Goal: Complete application form

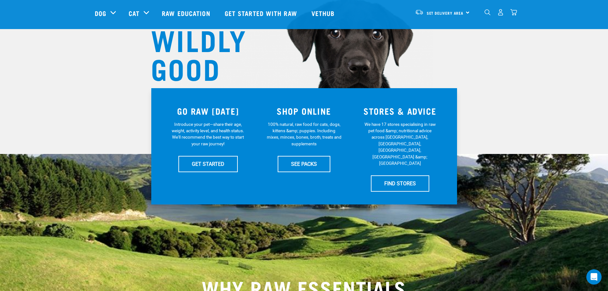
scroll to position [64, 0]
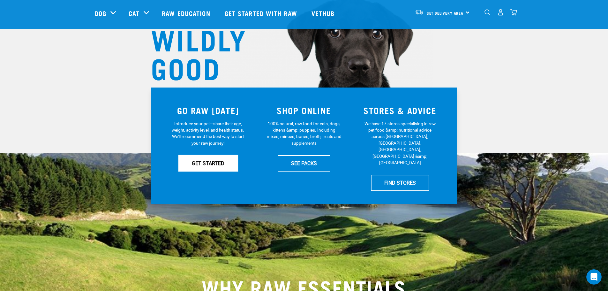
click at [213, 160] on link "GET STARTED" at bounding box center [207, 163] width 59 height 16
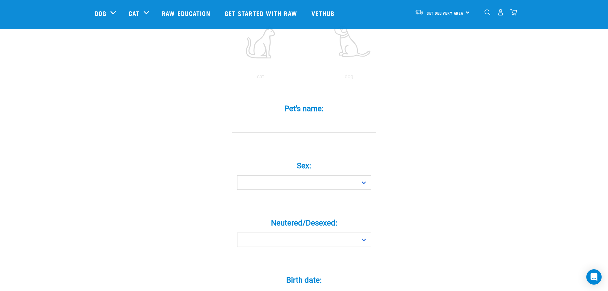
scroll to position [159, 0]
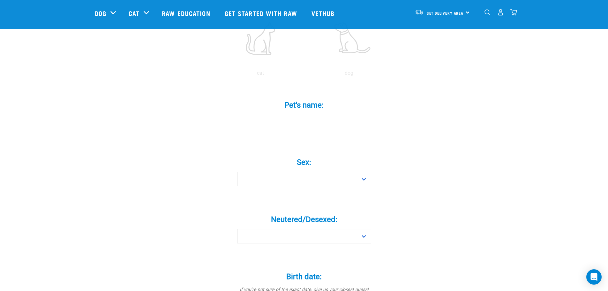
click at [308, 115] on input "Pet's name: *" at bounding box center [304, 122] width 144 height 14
type input "molly"
click at [361, 172] on select "Boy Girl" at bounding box center [304, 179] width 134 height 14
select select "girl"
click at [237, 172] on select "Boy Girl" at bounding box center [304, 179] width 134 height 14
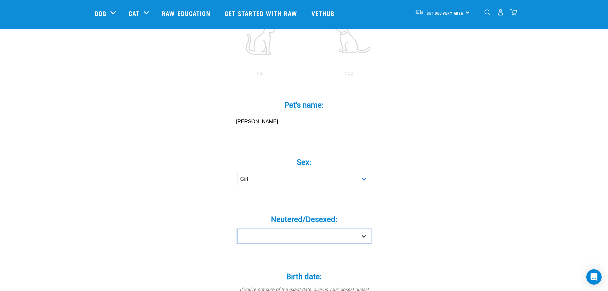
click at [364, 229] on select "Yes No" at bounding box center [304, 236] width 134 height 14
select select "no"
click at [237, 229] on select "Yes No" at bounding box center [304, 236] width 134 height 14
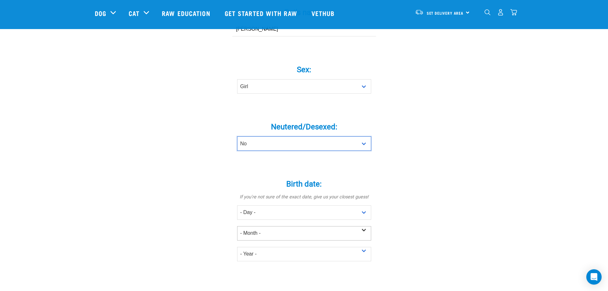
scroll to position [255, 0]
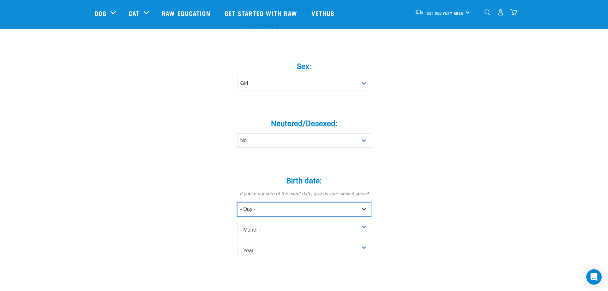
drag, startPoint x: 363, startPoint y: 196, endPoint x: 359, endPoint y: 197, distance: 3.9
click at [363, 202] on select "- Day - 1 2 3 4 5 6 7 8 9 10 11 12 13 14 15 16 17 18 19 20 21 22 23 24 25 26 27" at bounding box center [304, 209] width 134 height 14
select select "16"
click at [237, 202] on select "- Day - 1 2 3 4 5 6 7 8 9 10 11 12 13 14 15 16 17 18 19 20 21 22 23 24 25 26 27" at bounding box center [304, 209] width 134 height 14
click at [363, 223] on select "- Month - January February March April May June July August September October N…" at bounding box center [304, 230] width 134 height 14
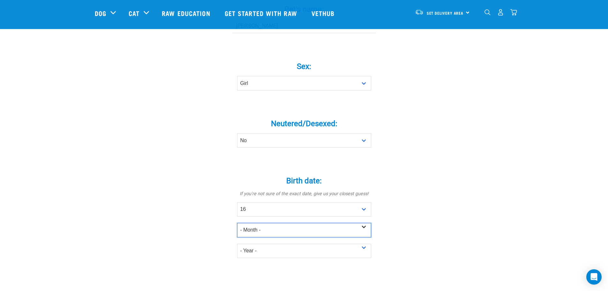
select select "February"
click at [237, 223] on select "- Month - January February March April May June July August September October N…" at bounding box center [304, 230] width 134 height 14
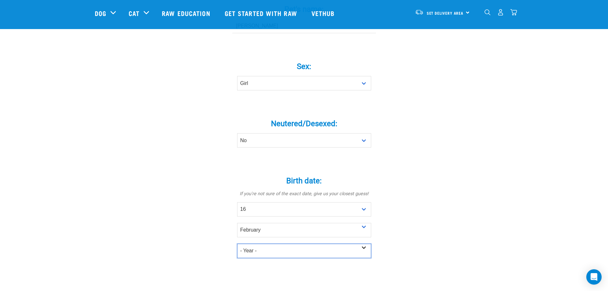
click at [364, 243] on select "- Year - 2025 2024 2023 2022 2021 2020 2019 2018 2017 2016 2015 2014 2013 2012" at bounding box center [304, 250] width 134 height 14
select select "2021"
click at [237, 243] on select "- Year - 2025 2024 2023 2022 2021 2020 2019 2018 2017 2016 2015 2014 2013 2012" at bounding box center [304, 250] width 134 height 14
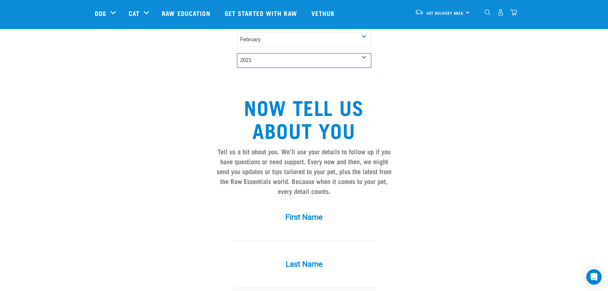
scroll to position [447, 0]
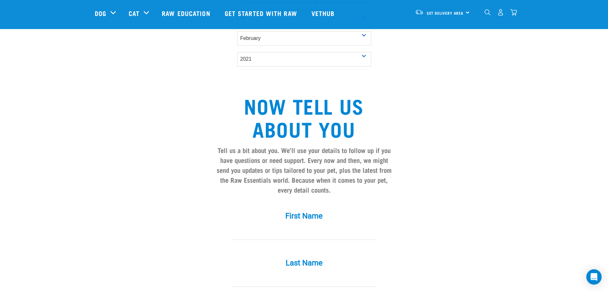
click at [300, 225] on input "First Name *" at bounding box center [304, 232] width 144 height 14
type input "elle"
type input "humphreys"
type input "ellejane8@gmail.com"
click at [300, 225] on input "elle" at bounding box center [304, 232] width 144 height 14
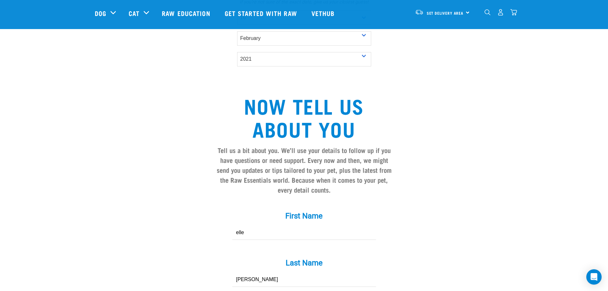
type input "paula"
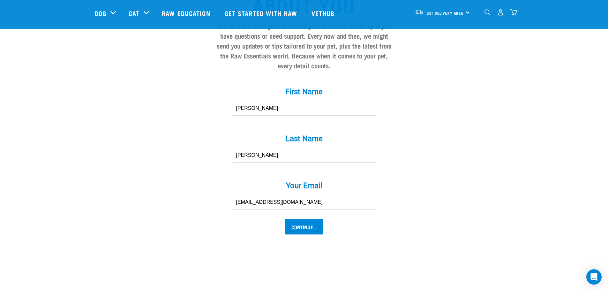
scroll to position [574, 0]
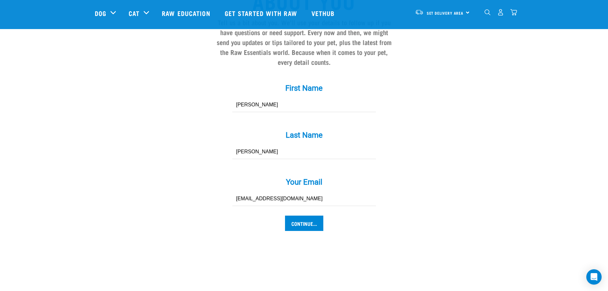
click at [306, 191] on input "ellejane8@gmail.com" at bounding box center [304, 198] width 144 height 14
type input "paulahdesign@gmail.com"
click at [304, 215] on input "Continue..." at bounding box center [304, 222] width 38 height 15
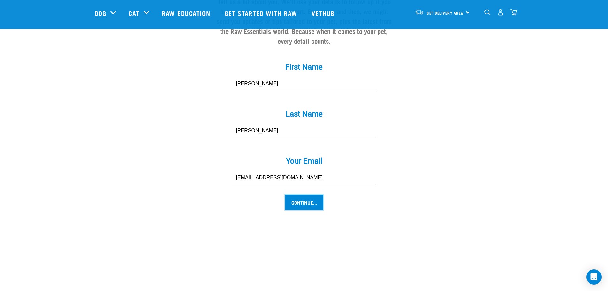
scroll to position [633, 0]
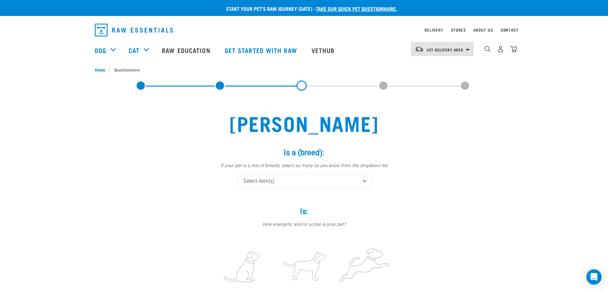
click at [363, 181] on div "Select item(s)" at bounding box center [304, 181] width 134 height 14
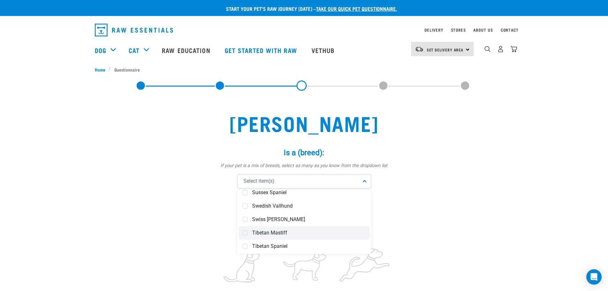
scroll to position [2456, 0]
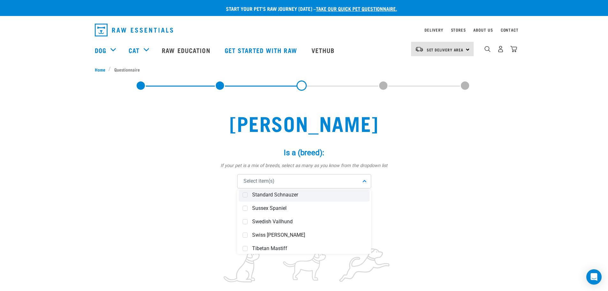
click at [303, 193] on span "Standard Schnauzer" at bounding box center [309, 194] width 114 height 6
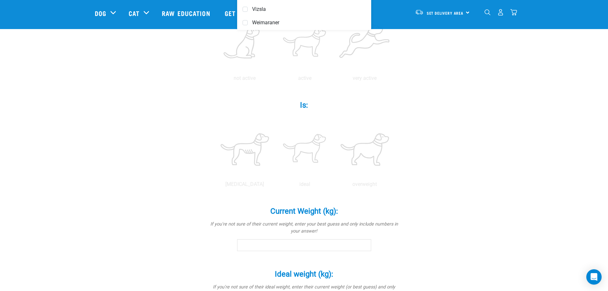
scroll to position [191, 0]
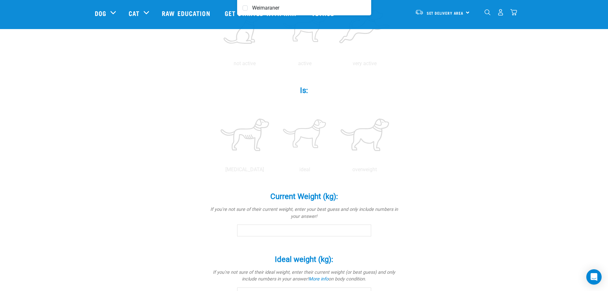
click at [325, 231] on input "Current Weight (kg): *" at bounding box center [304, 229] width 134 height 11
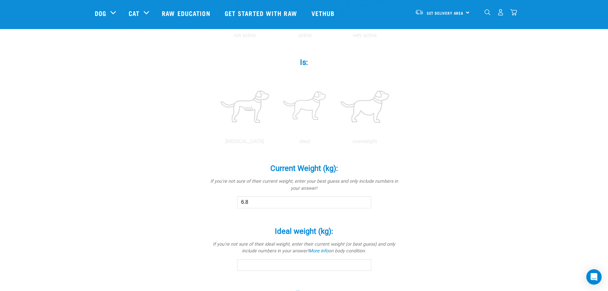
scroll to position [255, 0]
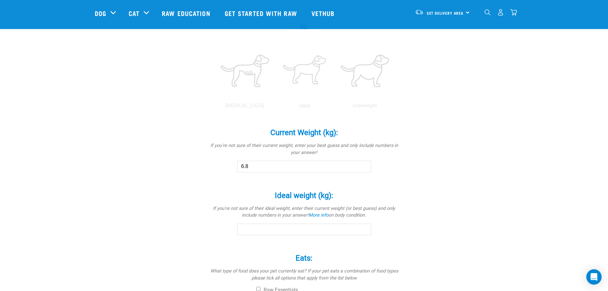
type input "6.8"
click at [326, 231] on input "Ideal weight (kg): *" at bounding box center [304, 228] width 134 height 11
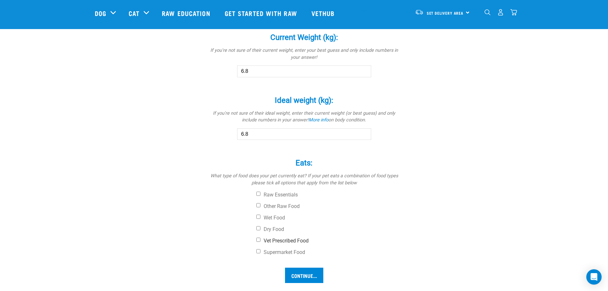
scroll to position [351, 0]
type input "6.8"
click at [257, 248] on input "Supermarket Food" at bounding box center [258, 250] width 4 height 4
checkbox input "true"
click at [257, 216] on input "Wet Food" at bounding box center [258, 216] width 4 height 4
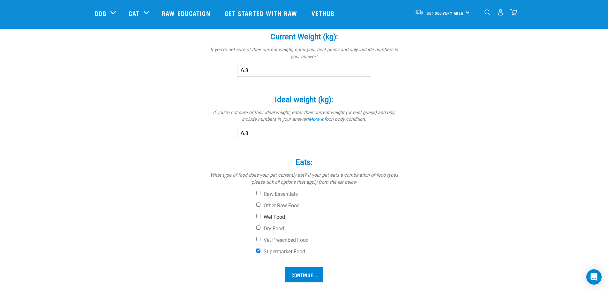
checkbox input "true"
drag, startPoint x: 257, startPoint y: 229, endPoint x: 259, endPoint y: 238, distance: 8.8
click at [257, 229] on input "Dry Food" at bounding box center [258, 227] width 4 height 4
checkbox input "true"
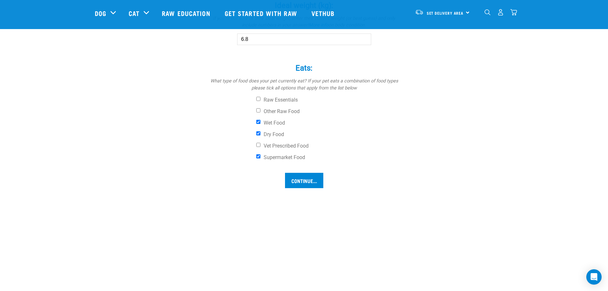
scroll to position [447, 0]
click at [299, 177] on input "Continue..." at bounding box center [304, 178] width 38 height 15
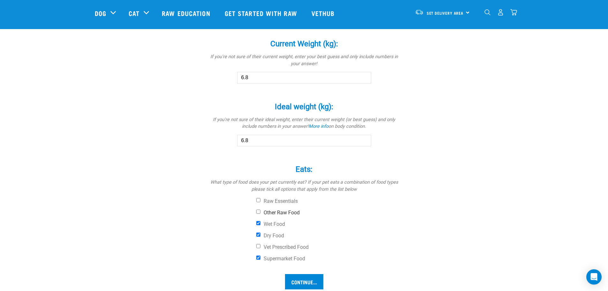
scroll to position [346, 0]
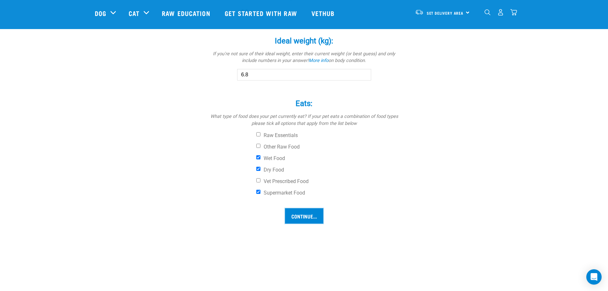
drag, startPoint x: 314, startPoint y: 218, endPoint x: 300, endPoint y: 215, distance: 13.6
click at [314, 218] on input "Continue..." at bounding box center [304, 215] width 38 height 15
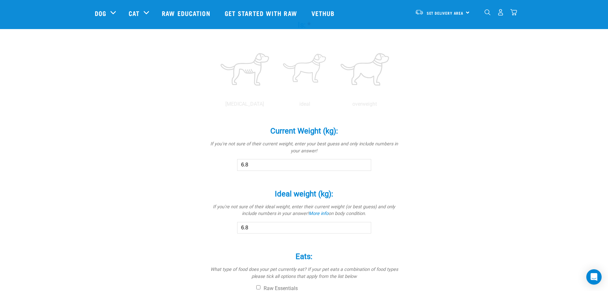
scroll to position [250, 0]
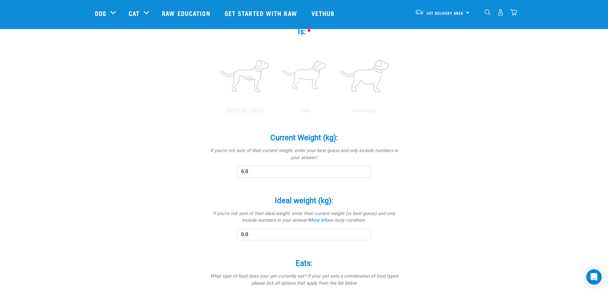
click at [269, 230] on input "6.8" at bounding box center [304, 233] width 134 height 11
type input "6.7"
click at [365, 235] on input "6.7" at bounding box center [304, 233] width 134 height 11
click at [321, 233] on input "6.7" at bounding box center [304, 233] width 134 height 11
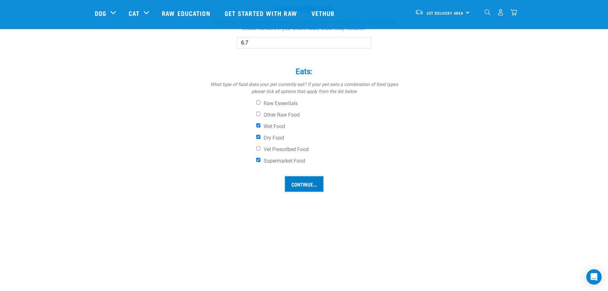
click at [304, 186] on input "Continue..." at bounding box center [304, 183] width 38 height 15
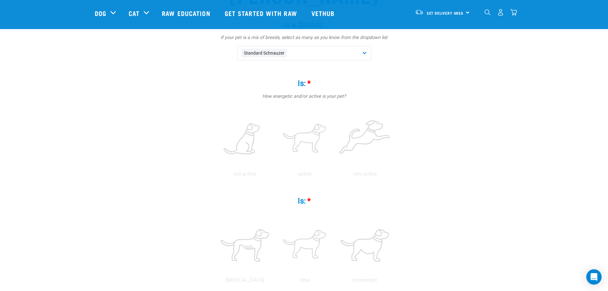
scroll to position [27, 0]
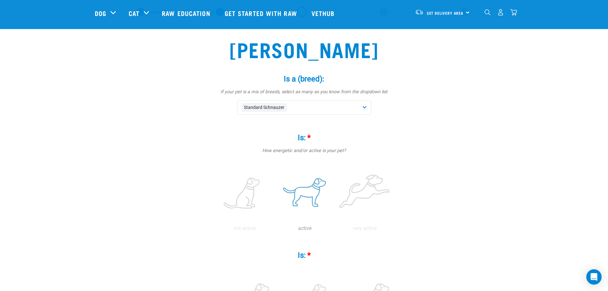
click at [309, 194] on label at bounding box center [304, 193] width 57 height 54
click at [275, 230] on input "radio" at bounding box center [275, 230] width 0 height 0
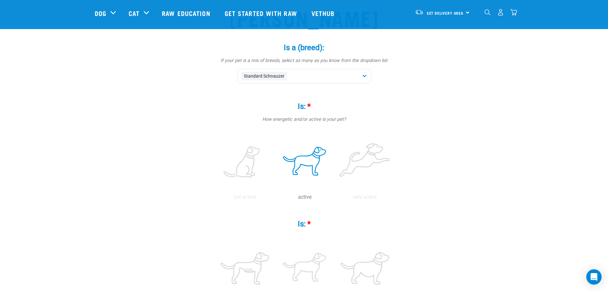
scroll to position [122, 0]
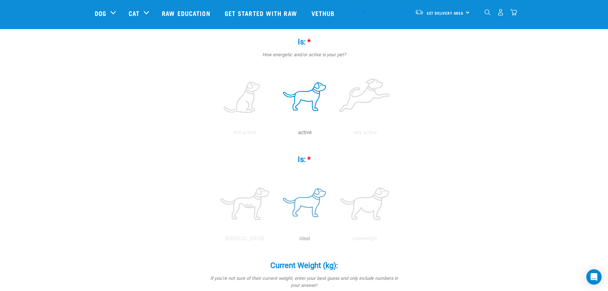
click at [308, 202] on label at bounding box center [304, 203] width 57 height 54
click at [275, 240] on input "radio" at bounding box center [275, 240] width 0 height 0
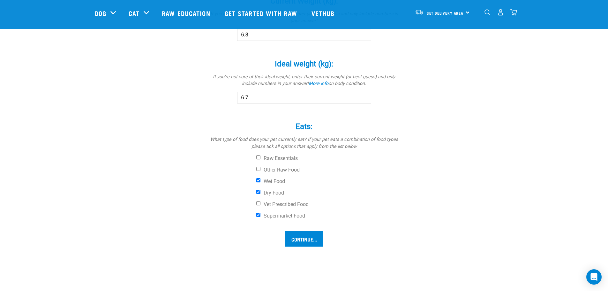
scroll to position [441, 0]
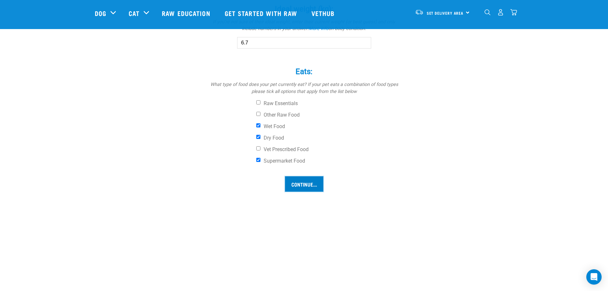
click at [307, 187] on input "Continue..." at bounding box center [304, 183] width 38 height 15
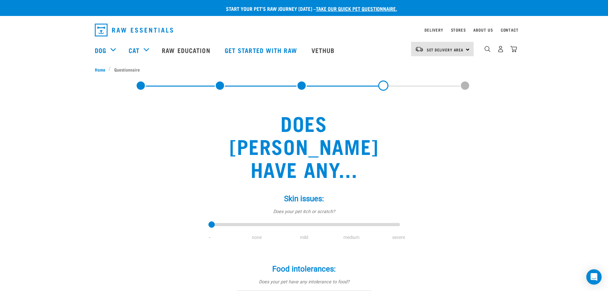
click at [260, 234] on li "none" at bounding box center [256, 237] width 47 height 7
drag, startPoint x: 212, startPoint y: 202, endPoint x: 256, endPoint y: 210, distance: 44.4
type input "1"
click at [256, 220] on input "range" at bounding box center [303, 224] width 191 height 9
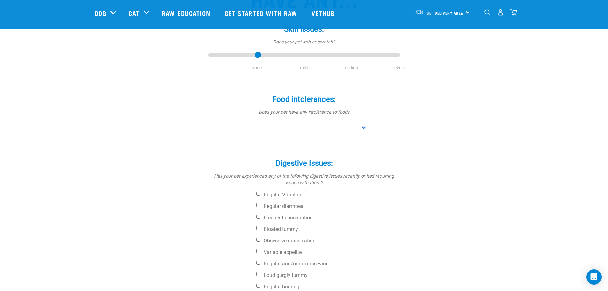
scroll to position [128, 0]
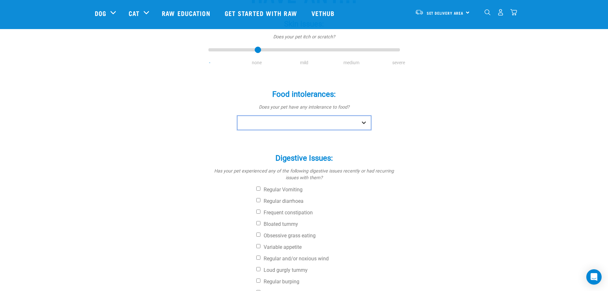
click at [363, 115] on select "No Yes" at bounding box center [304, 122] width 134 height 14
select select "no"
click at [237, 115] on select "No Yes" at bounding box center [304, 122] width 134 height 14
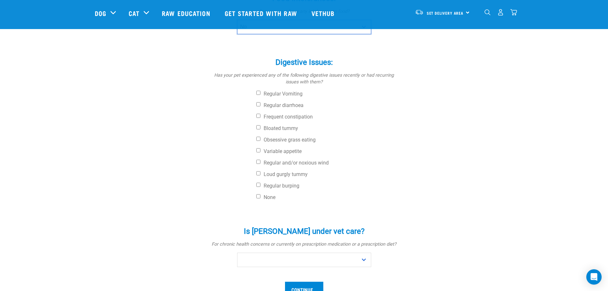
scroll to position [255, 0]
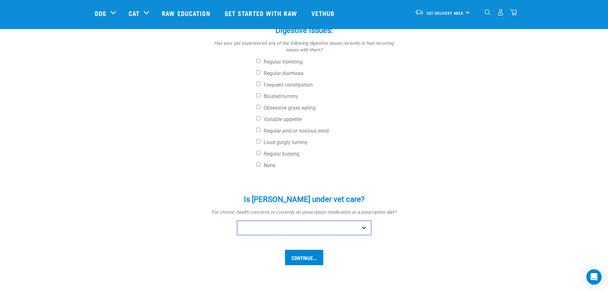
click at [362, 220] on select "No Yes" at bounding box center [304, 227] width 134 height 14
click at [237, 220] on select "No Yes" at bounding box center [304, 227] width 134 height 14
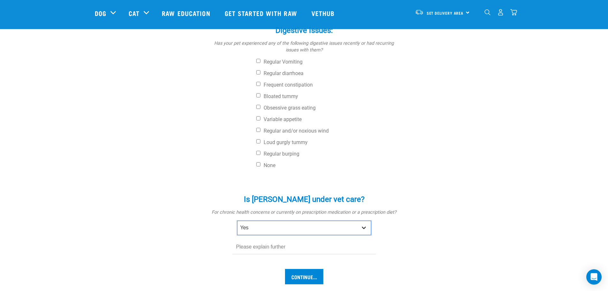
click at [366, 220] on select "No Yes" at bounding box center [304, 227] width 134 height 14
select select "no"
click at [237, 220] on select "No Yes" at bounding box center [304, 227] width 134 height 14
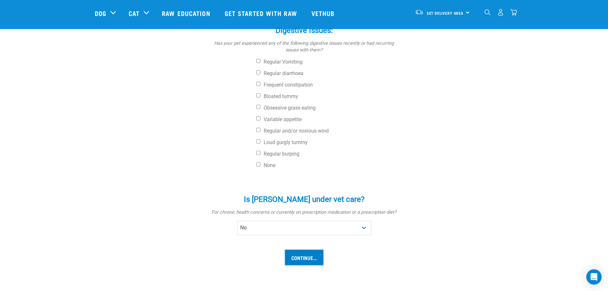
click at [307, 249] on input "Continue..." at bounding box center [304, 256] width 38 height 15
click at [306, 249] on input "Continue..." at bounding box center [304, 256] width 38 height 15
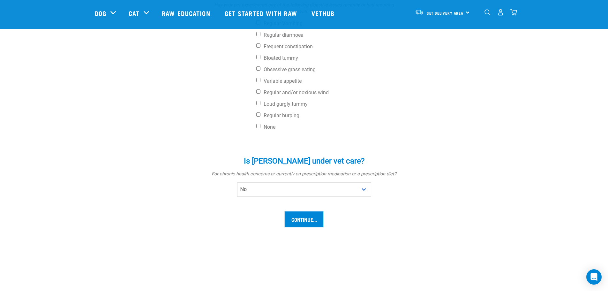
scroll to position [351, 0]
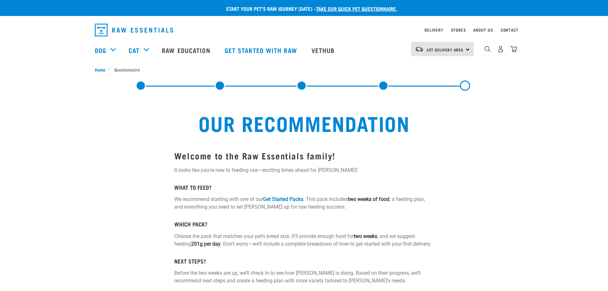
click at [302, 138] on div "Welcome to the Raw Essentials family! It looks like you're new to feeding raw—e…" at bounding box center [303, 271] width 267 height 273
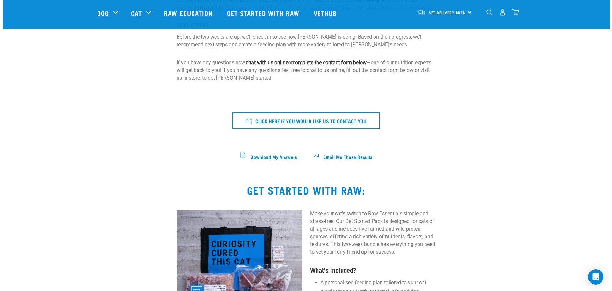
scroll to position [191, 0]
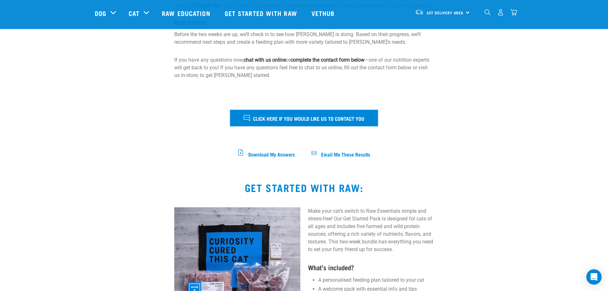
click at [337, 122] on span "Click here if you would like us to contact you" at bounding box center [308, 118] width 111 height 8
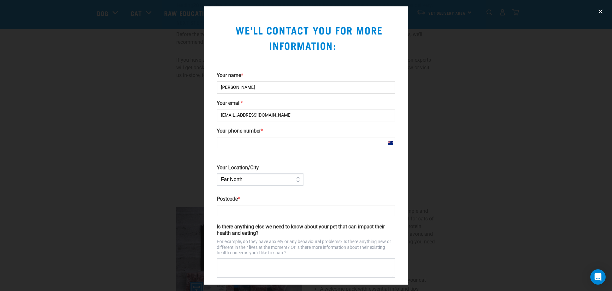
click at [254, 142] on input "Your phone number *" at bounding box center [306, 143] width 179 height 12
type input "+64272395186"
type input "7472"
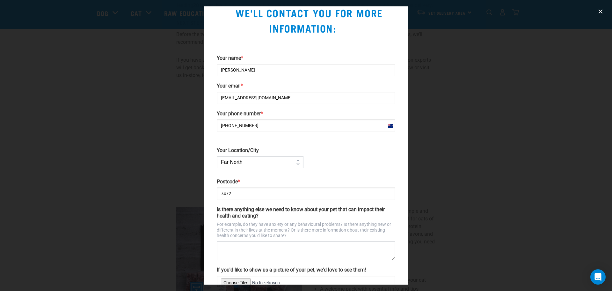
scroll to position [32, 0]
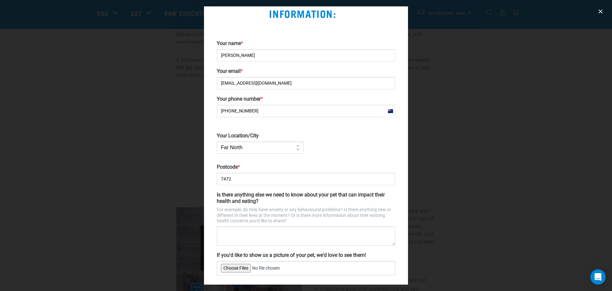
click at [297, 146] on select "Far North Auckland Waikato Bay of Plenty Coromandel Taranaki Hawkes Bay/Gisborn…" at bounding box center [260, 147] width 87 height 12
select select "North Canterbury"
click at [217, 141] on select "Far North Auckland Waikato Bay of Plenty Coromandel Taranaki Hawkes Bay/Gisborn…" at bounding box center [260, 147] width 87 height 12
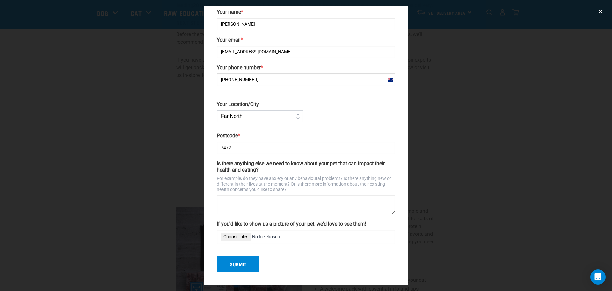
click at [266, 206] on textarea "Is there anything else we need to know about your pet that can impact their hea…" at bounding box center [306, 204] width 179 height 19
type textarea "My dogs do not like dog biscuits and will only eat dog roll and sometimes froze…"
click at [240, 237] on input "If you'd like to show us a picture of your pet, we'd love to see them!" at bounding box center [306, 236] width 179 height 14
type input "C:\fakepath\20230420_185946.jpg"
click at [244, 262] on button "Submit" at bounding box center [238, 263] width 43 height 17
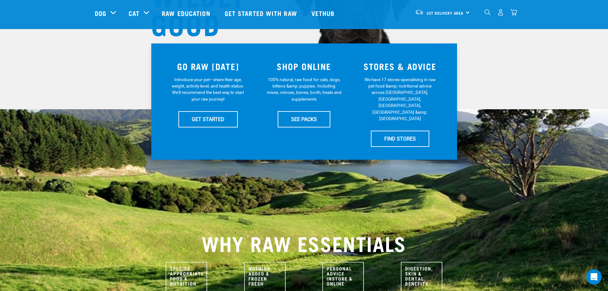
scroll to position [96, 0]
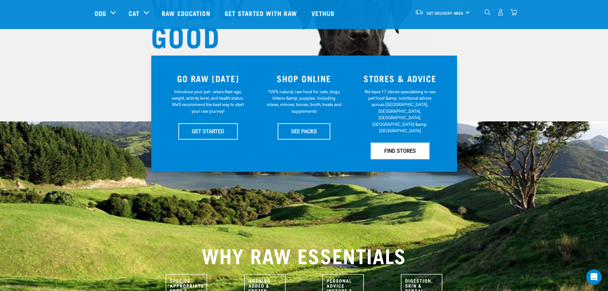
click at [409, 143] on link "FIND STORES" at bounding box center [400, 151] width 58 height 16
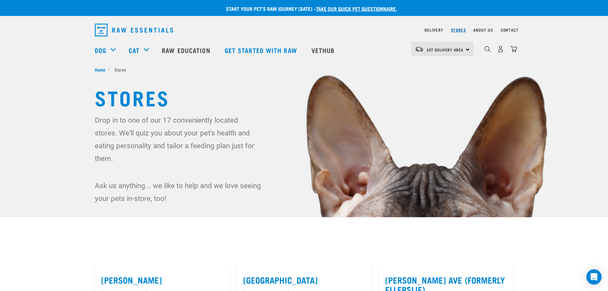
click at [460, 29] on link "Stores" at bounding box center [458, 30] width 15 height 2
click at [457, 29] on link "Stores" at bounding box center [458, 30] width 15 height 2
click at [457, 30] on link "Stores" at bounding box center [458, 30] width 15 height 2
